Goal: Task Accomplishment & Management: Manage account settings

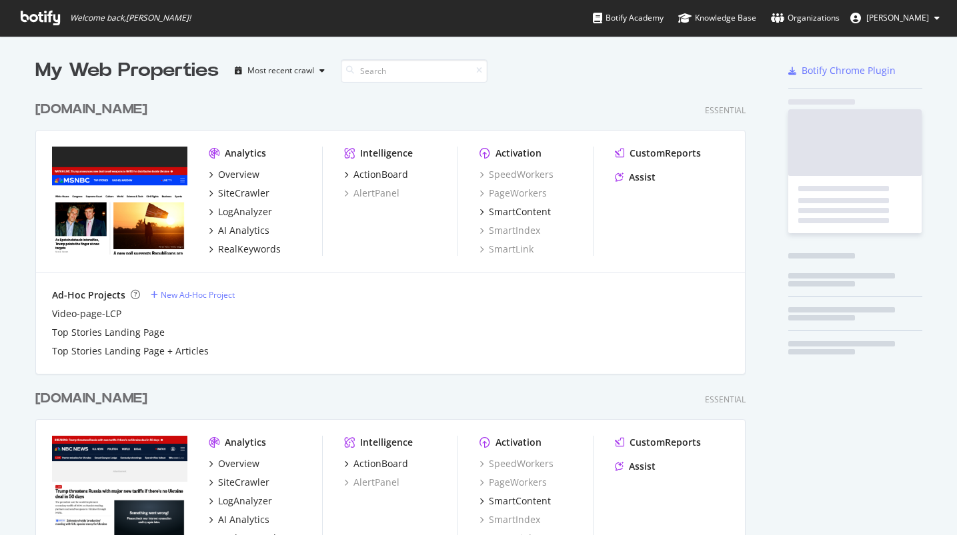
scroll to position [1195, 711]
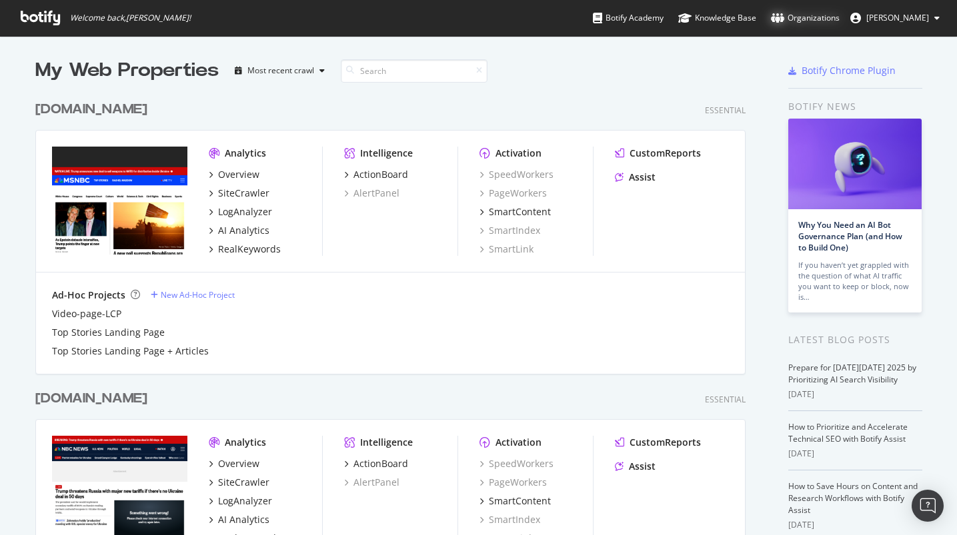
click at [826, 17] on div "Organizations" at bounding box center [805, 17] width 69 height 13
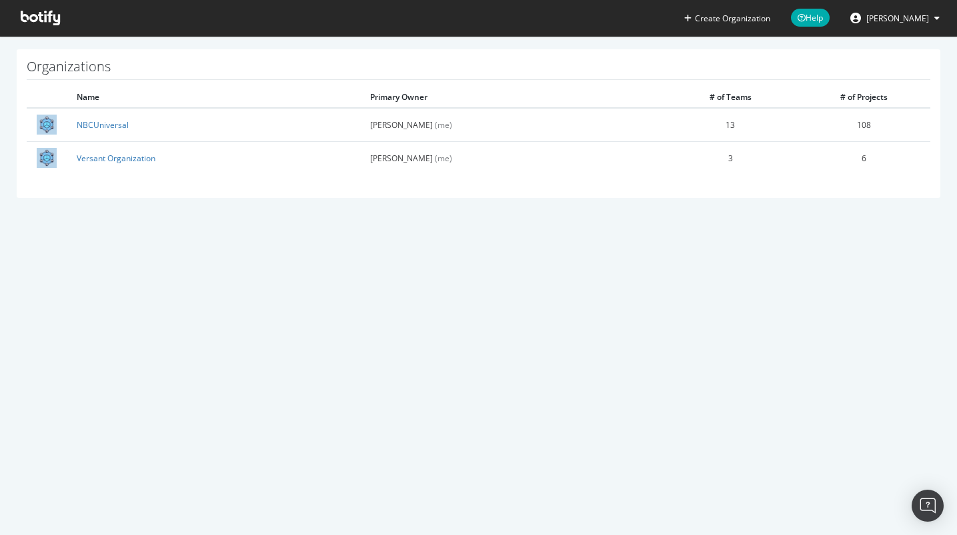
click at [934, 21] on icon at bounding box center [936, 18] width 5 height 8
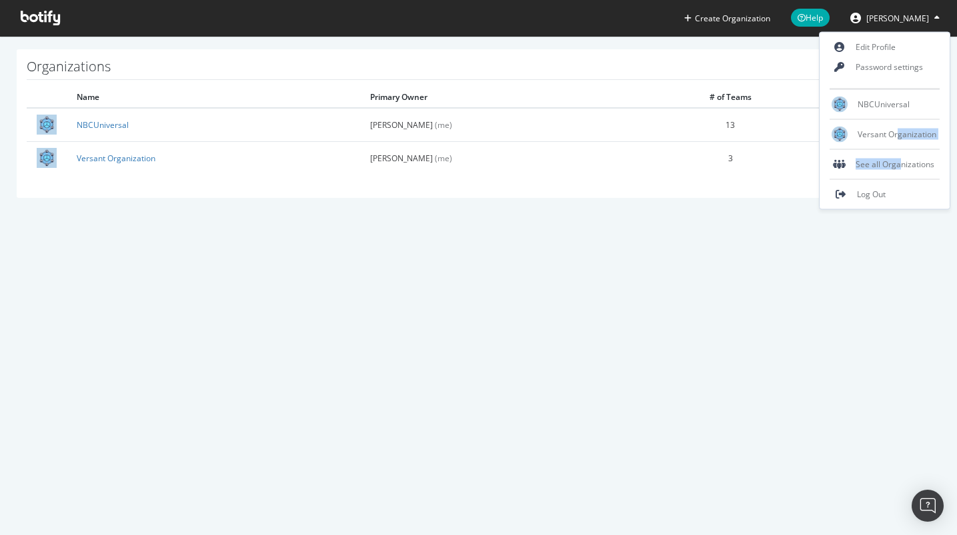
drag, startPoint x: 899, startPoint y: 162, endPoint x: 901, endPoint y: 175, distance: 12.7
click at [899, 163] on div "Edit Profile Password settings NBCUniversal Versant Organization See all Organi…" at bounding box center [884, 121] width 131 height 178
click at [901, 183] on div "Log Out" at bounding box center [884, 194] width 130 height 29
click at [875, 196] on span "Log Out" at bounding box center [871, 194] width 29 height 11
